Goal: Task Accomplishment & Management: Manage account settings

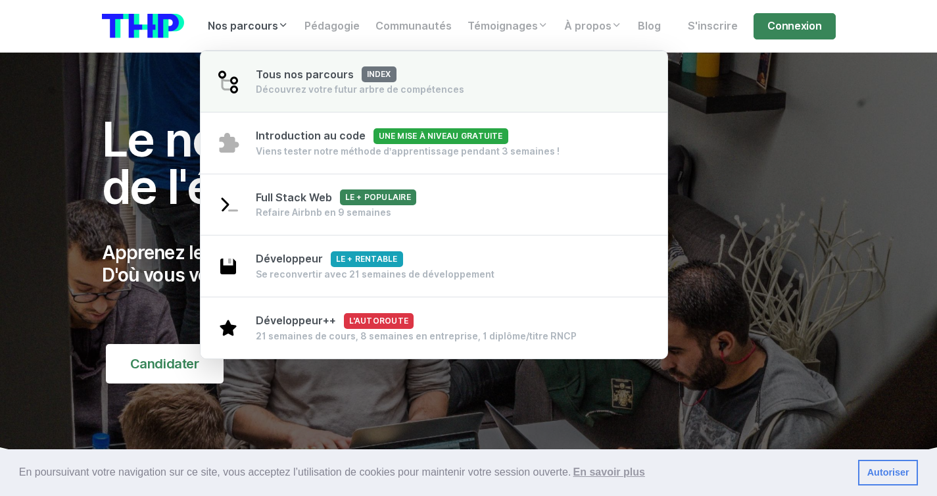
click at [305, 72] on span "Tous nos parcours index" at bounding box center [326, 74] width 141 height 12
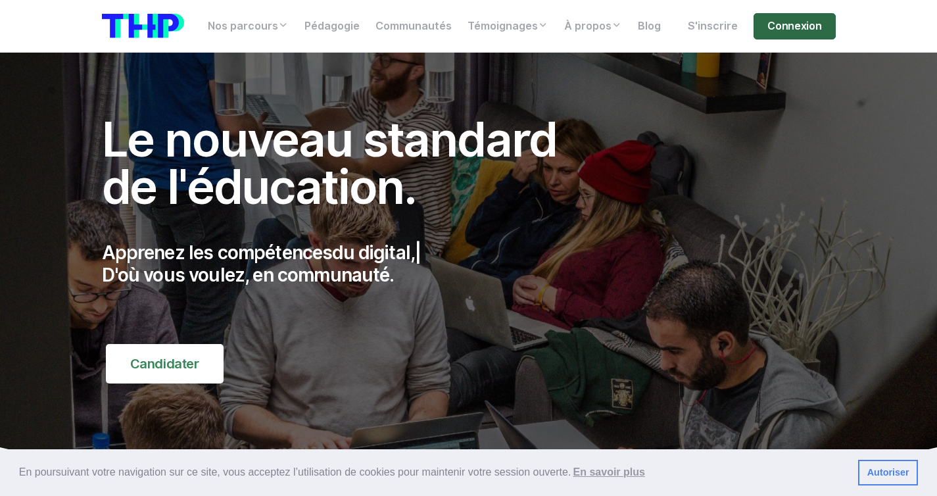
click at [800, 28] on link "Connexion" at bounding box center [795, 26] width 82 height 26
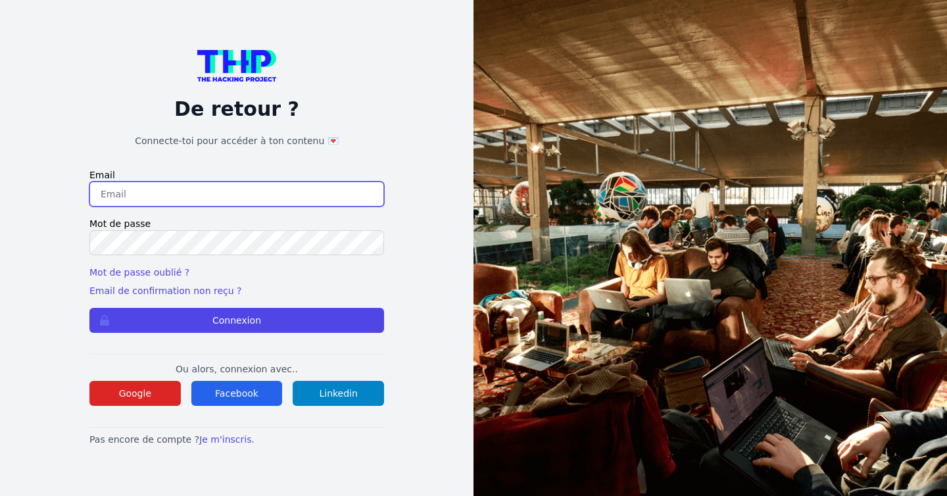
type input "tchdesigner@gmail.com"
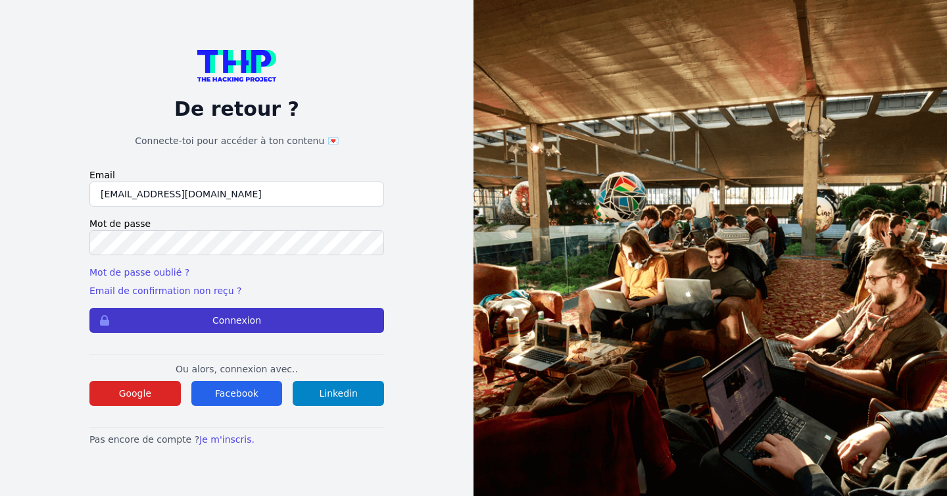
click at [217, 321] on button "Connexion" at bounding box center [236, 320] width 295 height 25
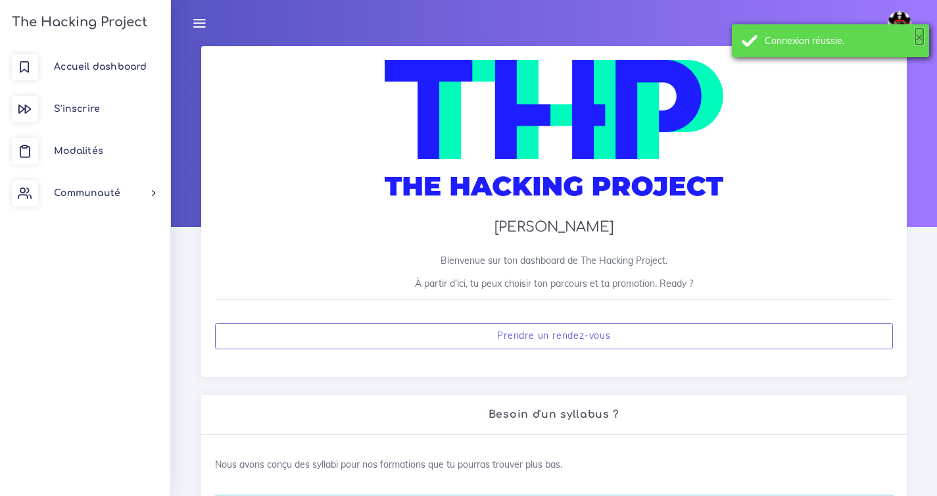
click at [917, 37] on button "×" at bounding box center [919, 36] width 8 height 13
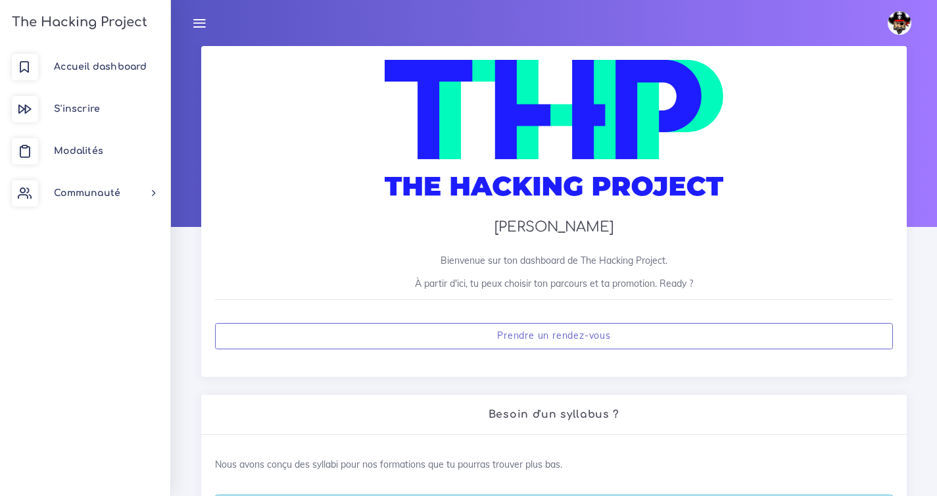
click at [891, 20] on img at bounding box center [900, 23] width 24 height 24
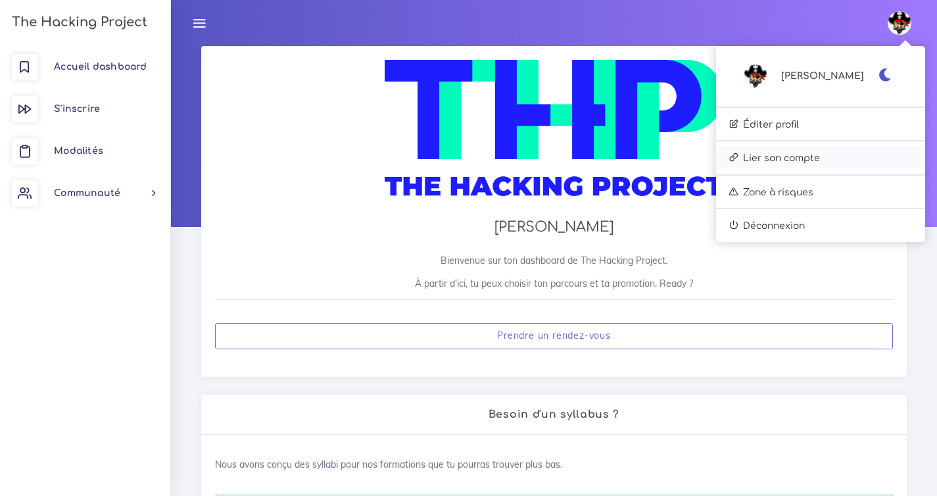
click at [834, 151] on link "Lier son compte" at bounding box center [820, 158] width 209 height 24
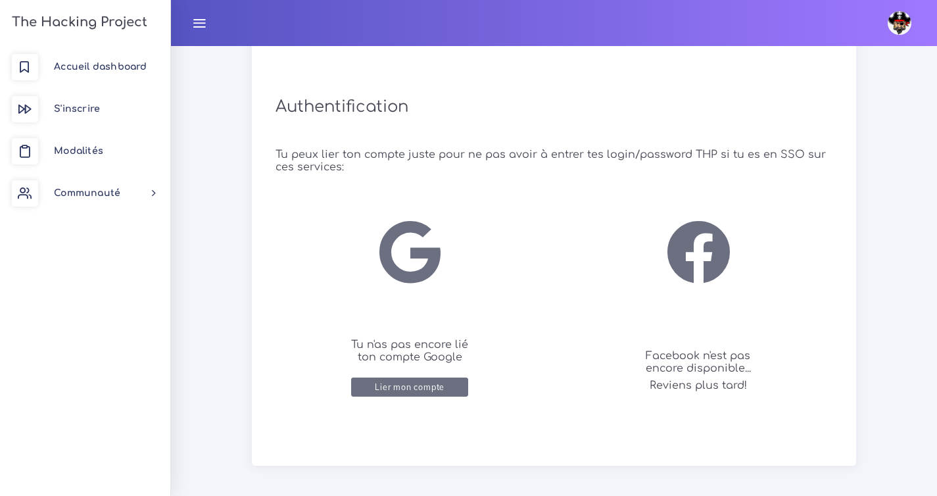
scroll to position [530, 0]
drag, startPoint x: 935, startPoint y: 347, endPoint x: 937, endPoint y: 358, distance: 11.3
click at [937, 358] on div "Lier son compte Ici tu peux lier ton compte THP avec d'autres services, que ce …" at bounding box center [554, 9] width 766 height 987
click at [916, 348] on div "Lier son compte Ici tu peux lier ton compte THP avec d'autres services, que ce …" at bounding box center [554, 9] width 766 height 987
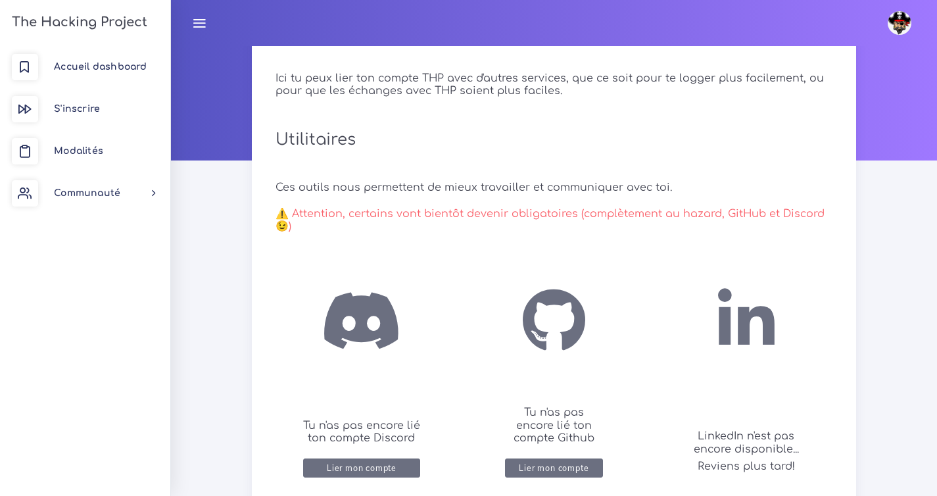
scroll to position [0, 0]
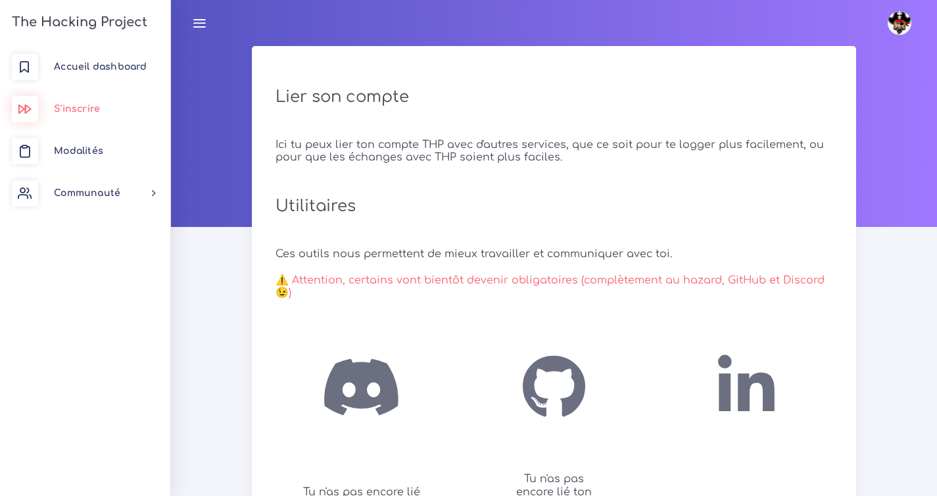
click at [80, 111] on span "S'inscrire" at bounding box center [77, 109] width 46 height 10
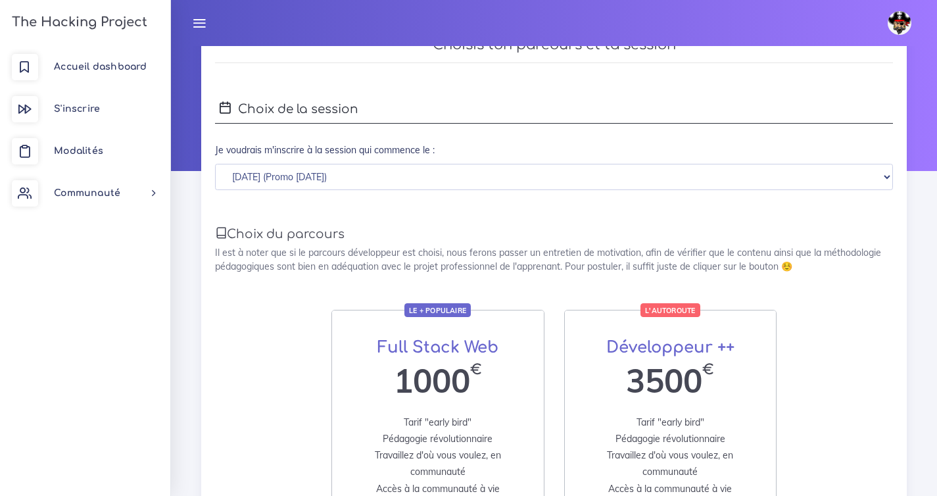
scroll to position [42, 0]
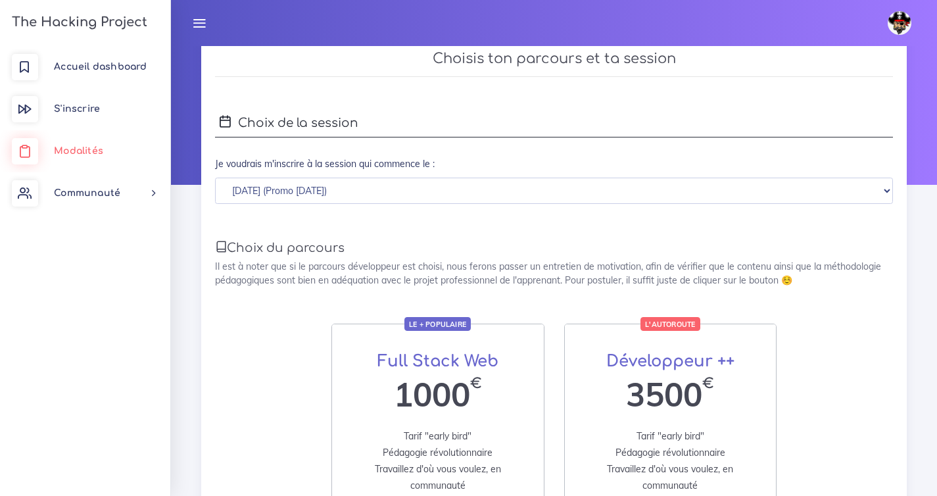
click at [78, 153] on span "Modalités" at bounding box center [78, 151] width 49 height 10
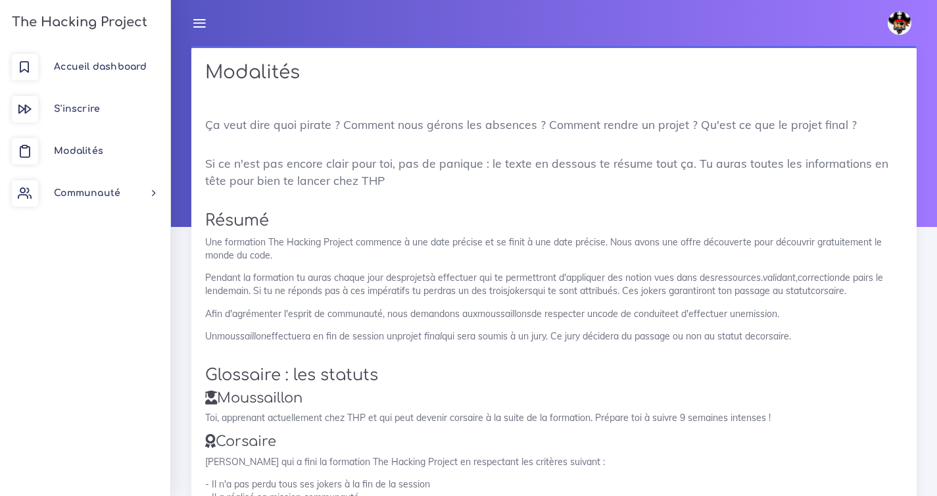
click at [898, 24] on img at bounding box center [900, 23] width 24 height 24
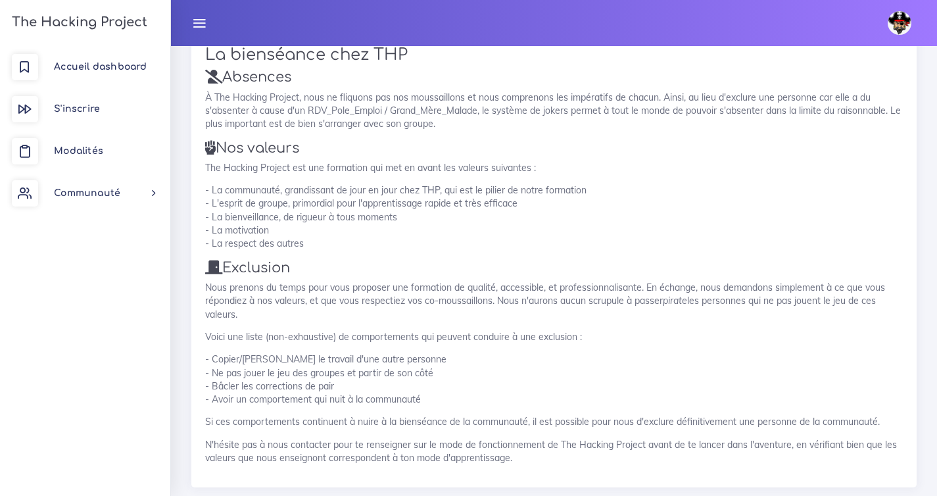
scroll to position [1780, 0]
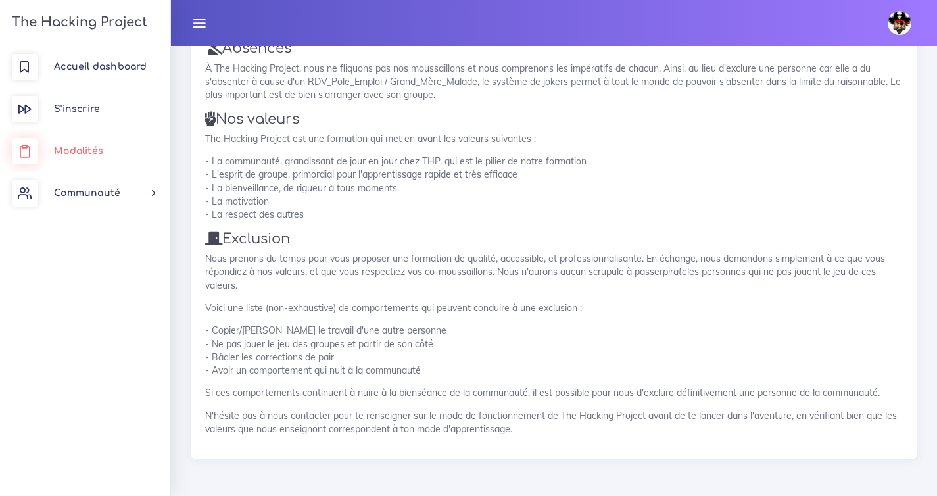
click at [83, 151] on span "Modalités" at bounding box center [78, 151] width 49 height 10
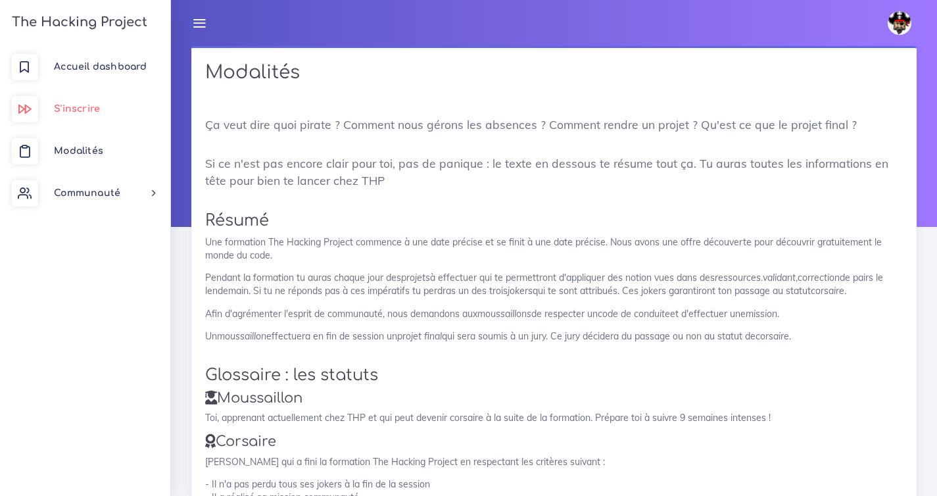
click at [96, 102] on link "S'inscrire" at bounding box center [85, 109] width 170 height 42
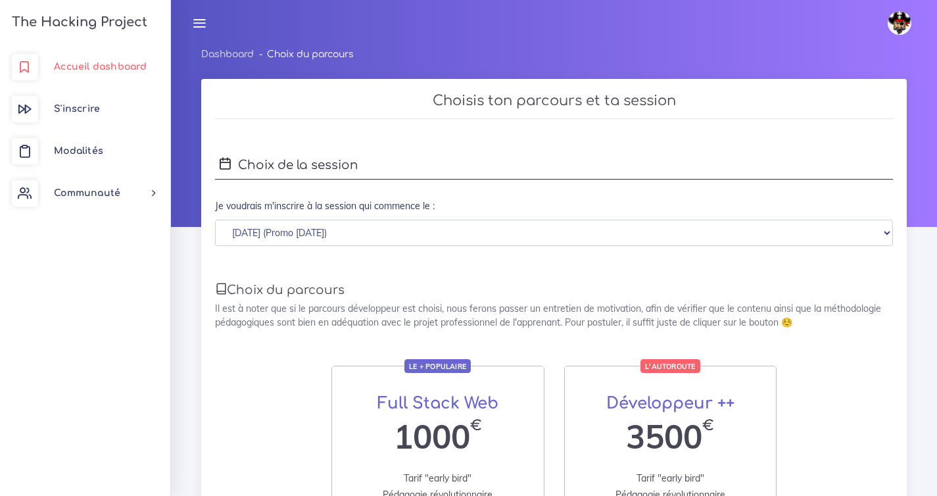
click at [111, 70] on span "Accueil dashboard" at bounding box center [100, 67] width 93 height 10
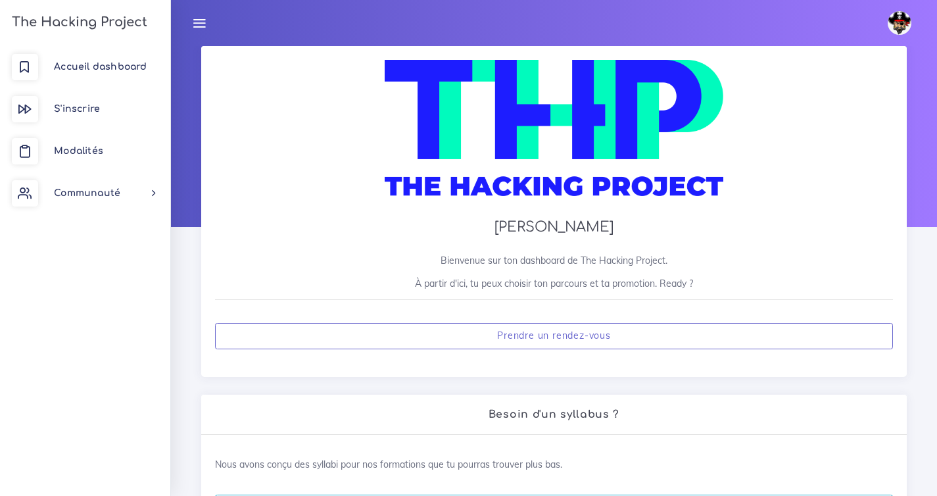
click at [193, 26] on icon at bounding box center [199, 23] width 14 height 14
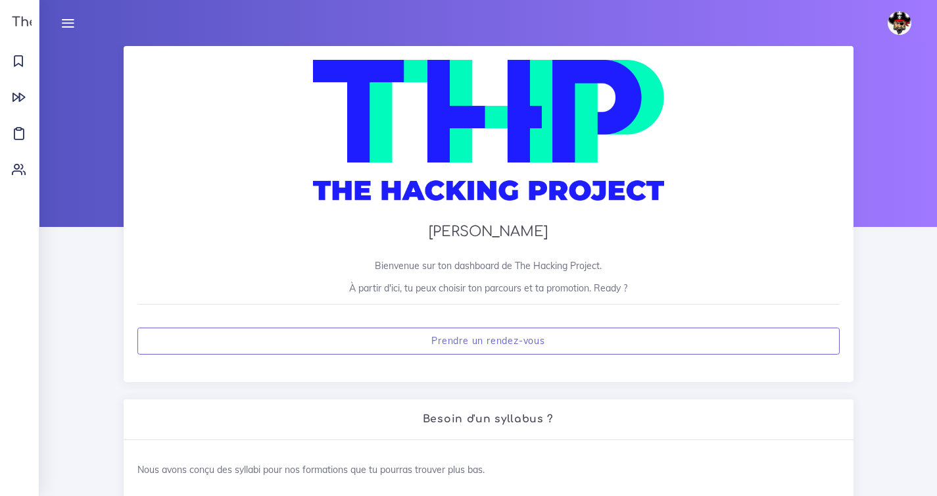
click at [67, 24] on icon at bounding box center [68, 23] width 14 height 14
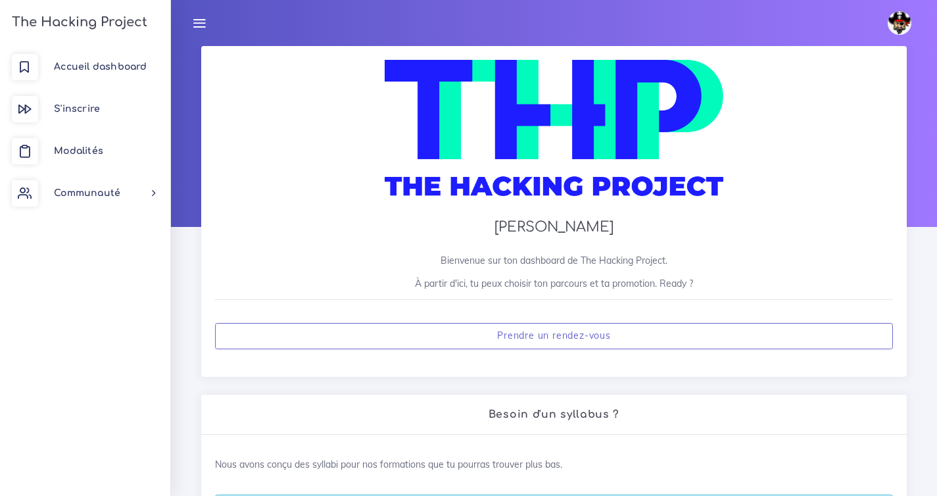
click at [43, 16] on h3 "The Hacking Project" at bounding box center [77, 22] width 139 height 14
